Goal: Information Seeking & Learning: Understand process/instructions

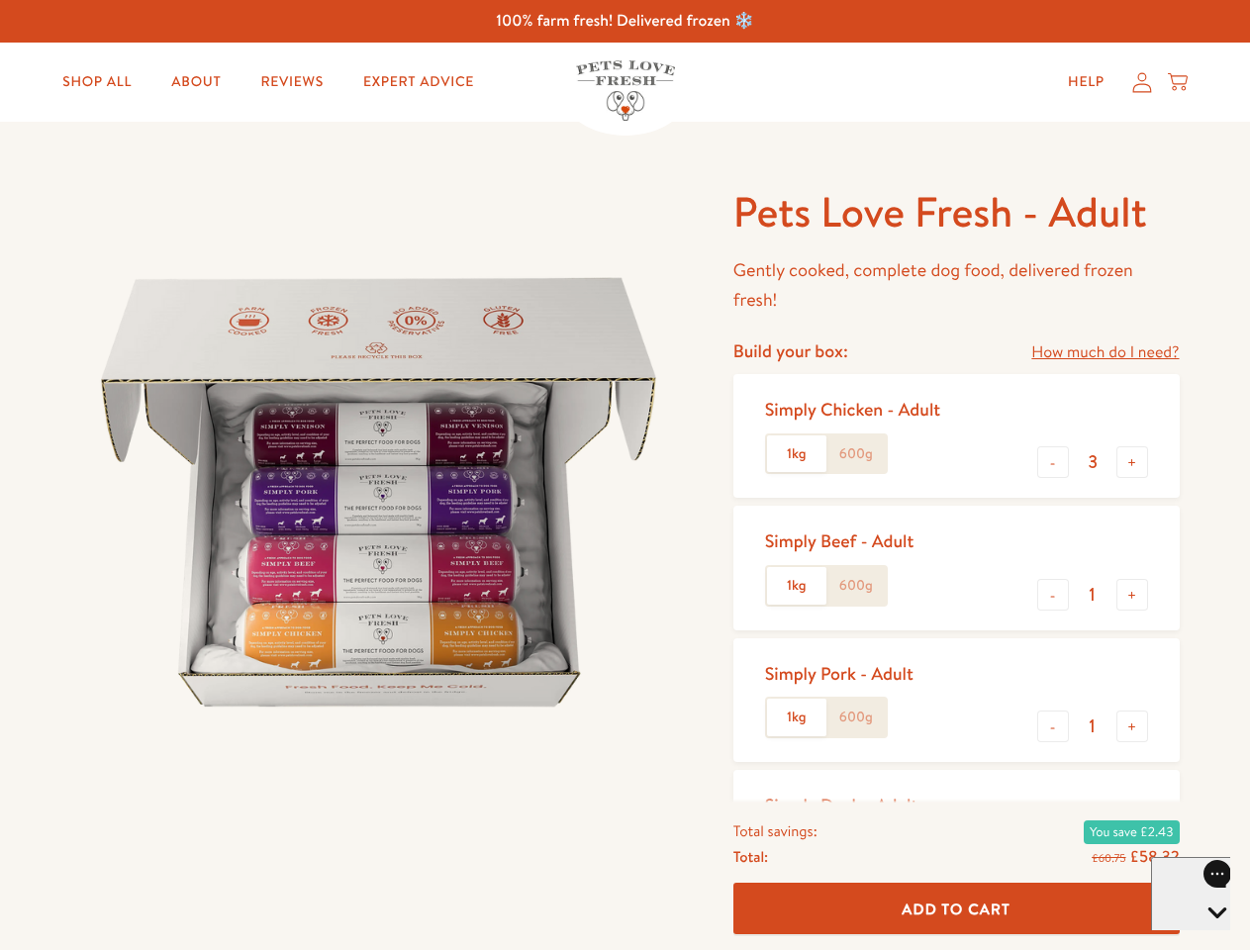
click at [625, 475] on img at bounding box center [378, 492] width 615 height 615
click at [1105, 352] on link "How much do I need?" at bounding box center [1104, 353] width 147 height 27
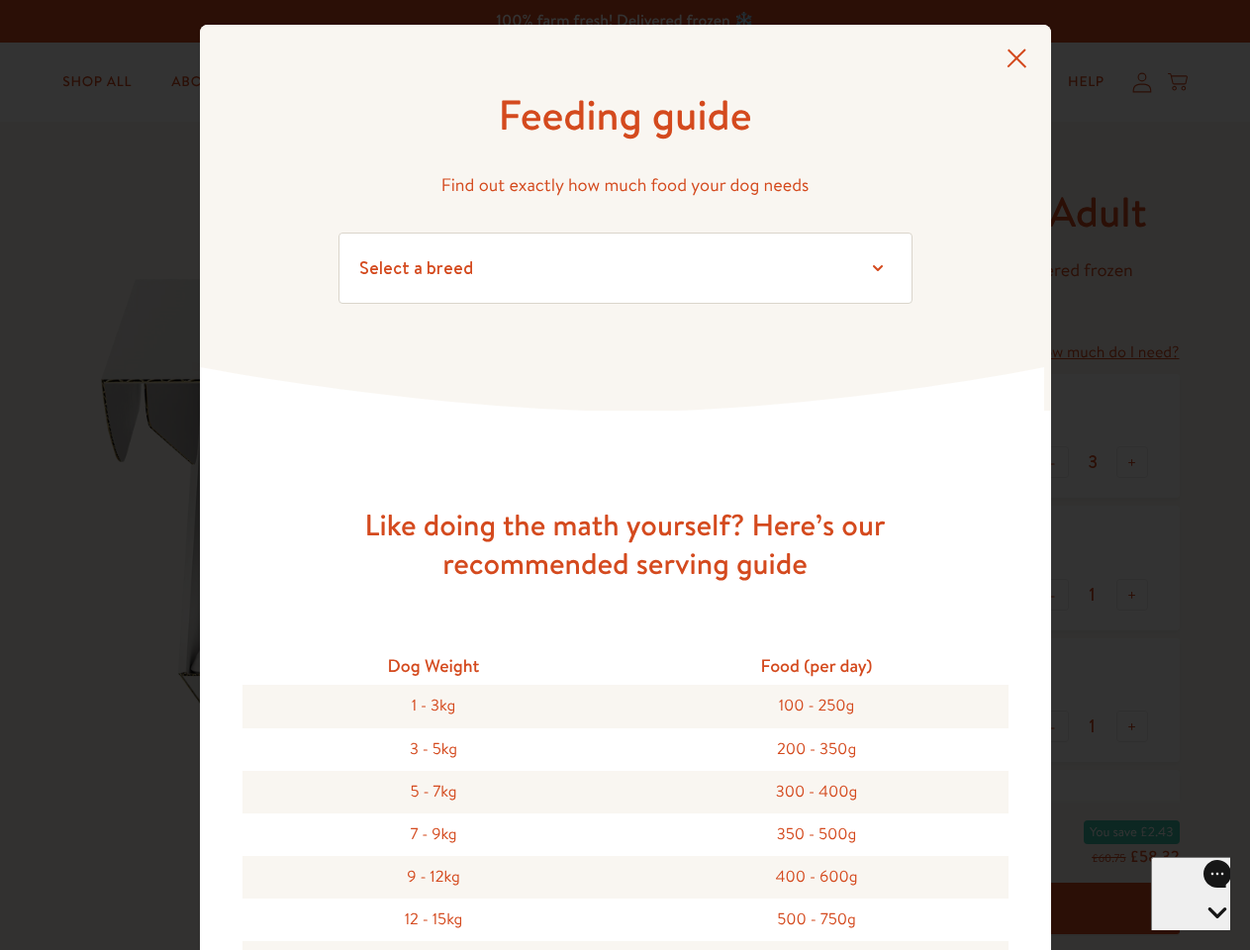
click at [1053, 462] on div "Feeding guide Find out exactly how much food your dog needs Select a breed Affe…" at bounding box center [625, 475] width 1250 height 950
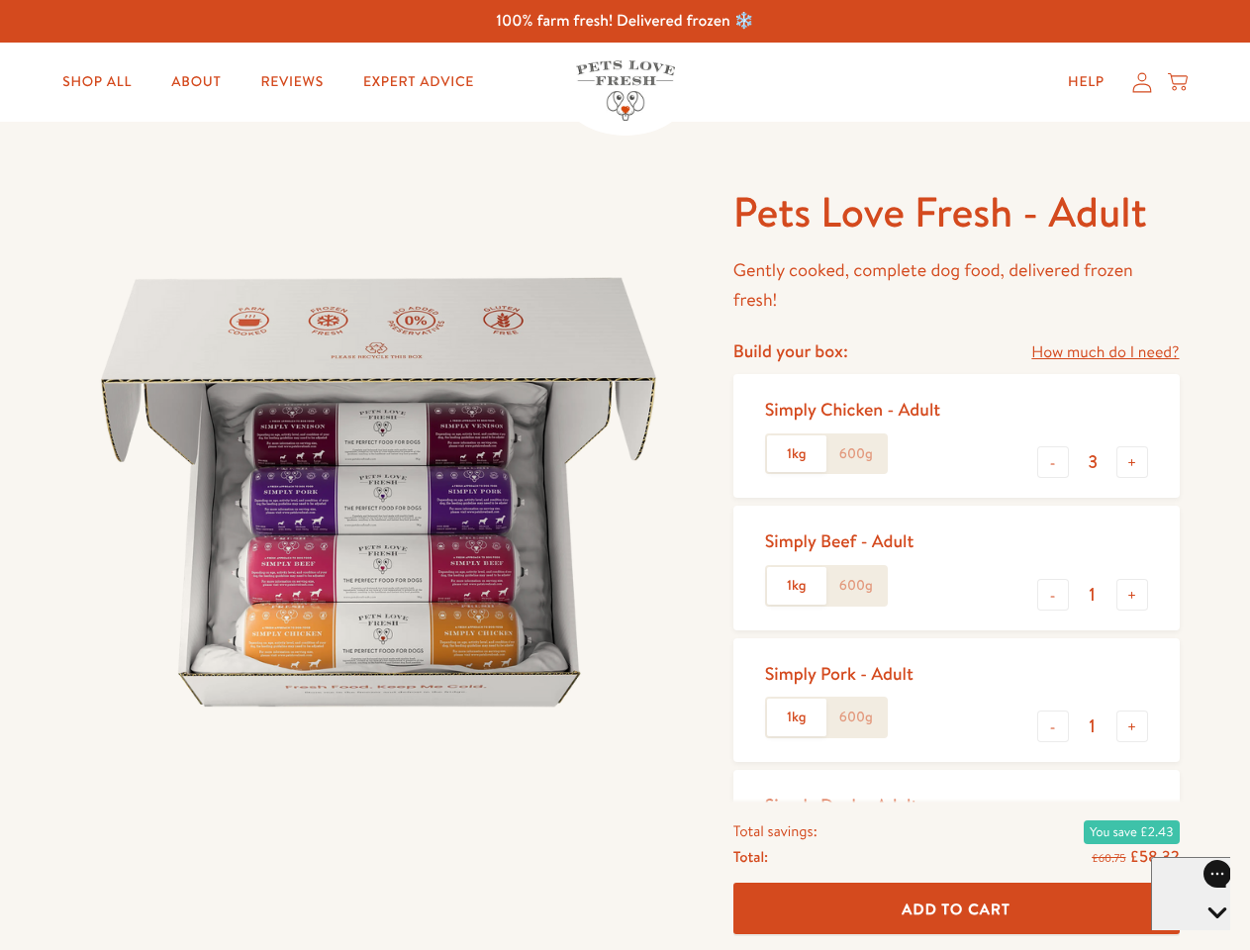
click at [1132, 462] on button "+" at bounding box center [1133, 462] width 32 height 32
type input "4"
click at [1053, 595] on button "-" at bounding box center [1053, 595] width 32 height 32
click at [1132, 595] on button "+" at bounding box center [1133, 595] width 32 height 32
type input "1"
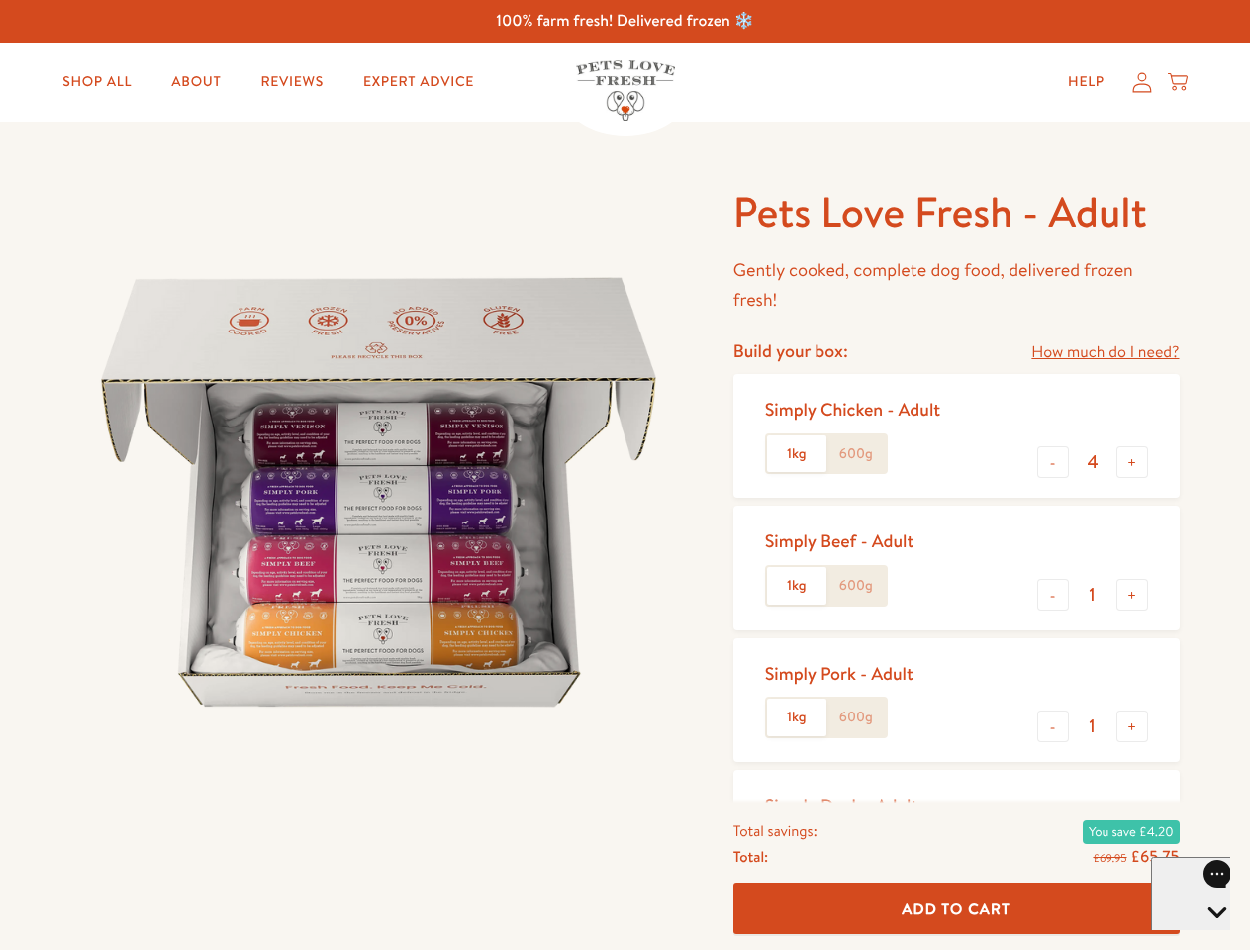
click at [1053, 727] on button "-" at bounding box center [1053, 727] width 32 height 32
click at [1132, 727] on button "+" at bounding box center [1133, 727] width 32 height 32
type input "1"
